Goal: Book appointment/travel/reservation

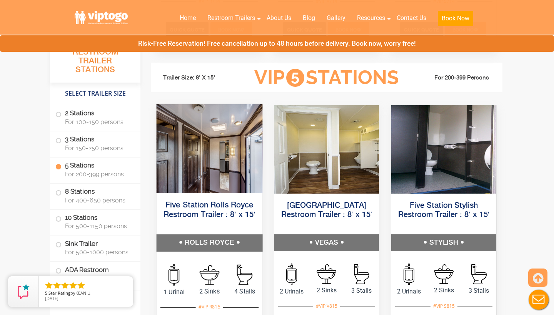
scroll to position [1133, 0]
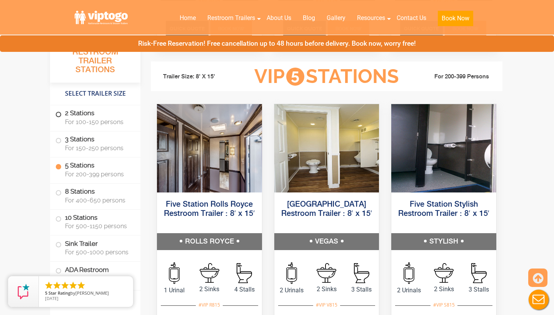
click at [65, 116] on label "2 Stations For 100-150 persons" at bounding box center [95, 117] width 80 height 24
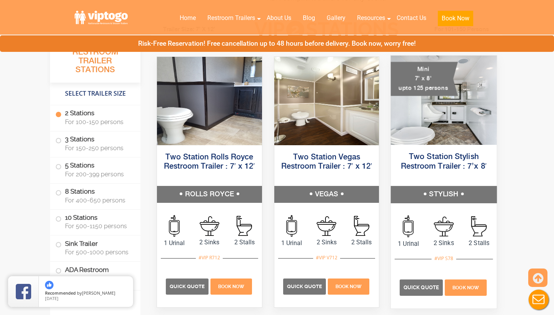
scroll to position [366, 0]
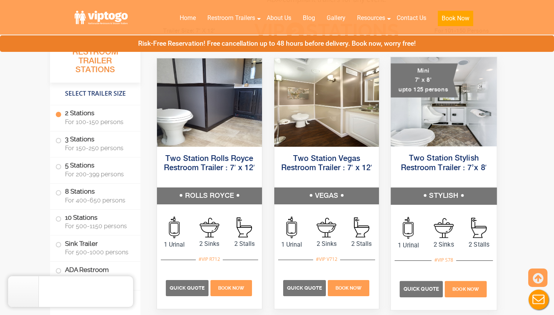
click at [437, 116] on img at bounding box center [444, 101] width 106 height 89
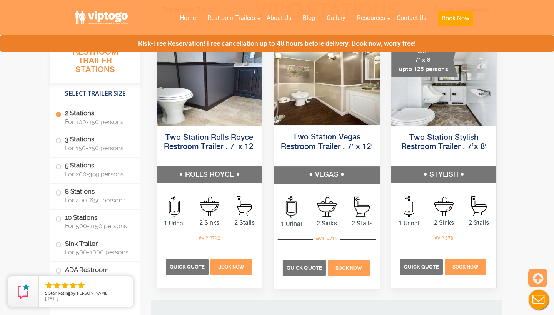
scroll to position [390, 0]
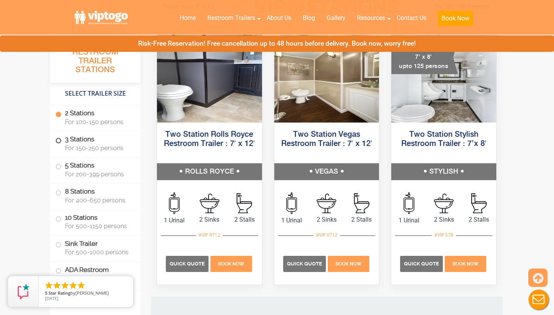
click at [58, 141] on span at bounding box center [58, 140] width 3 height 3
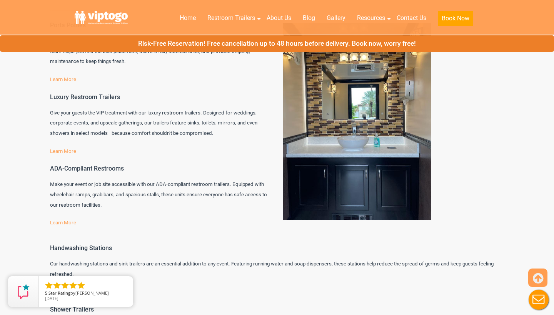
scroll to position [3911, 0]
